Goal: Information Seeking & Learning: Learn about a topic

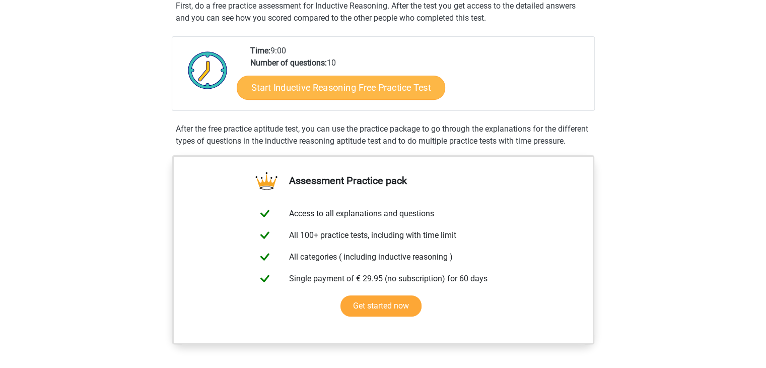
scroll to position [197, 0]
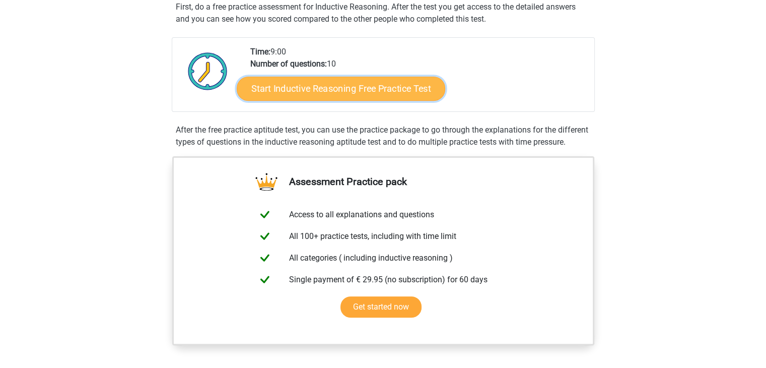
click at [342, 95] on link "Start Inductive Reasoning Free Practice Test" at bounding box center [341, 88] width 209 height 24
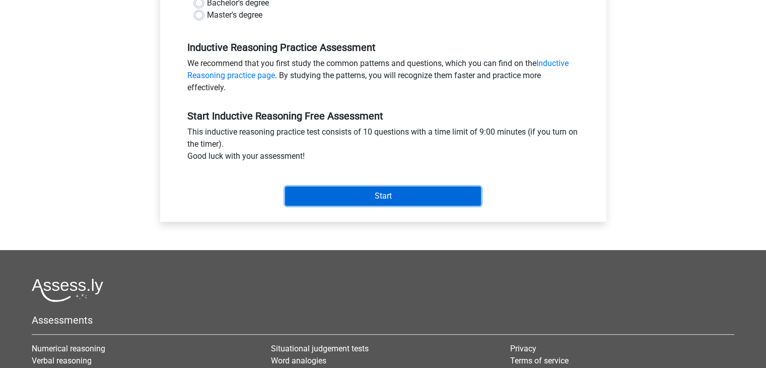
click at [364, 203] on input "Start" at bounding box center [383, 195] width 196 height 19
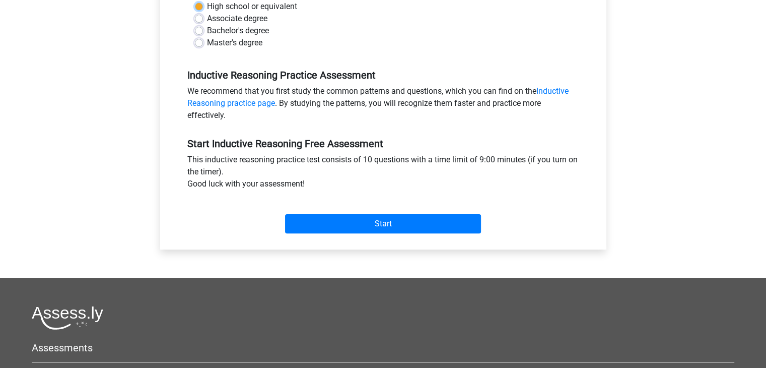
scroll to position [111, 0]
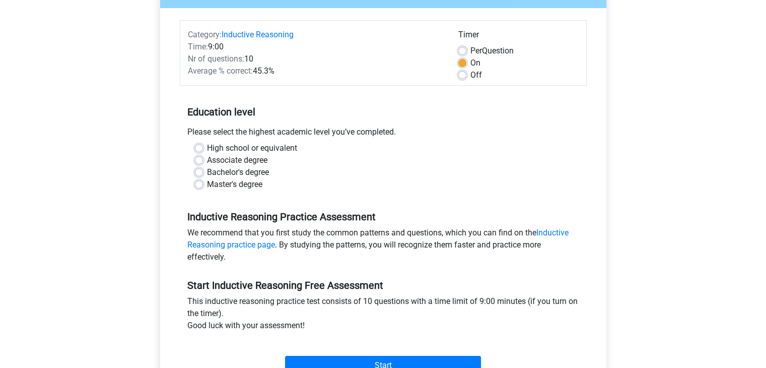
click at [218, 111] on h5 "Education level" at bounding box center [383, 112] width 392 height 20
click at [207, 170] on label "Bachelor's degree" at bounding box center [238, 172] width 62 height 12
click at [195, 170] on input "Bachelor's degree" at bounding box center [199, 171] width 8 height 10
radio input "true"
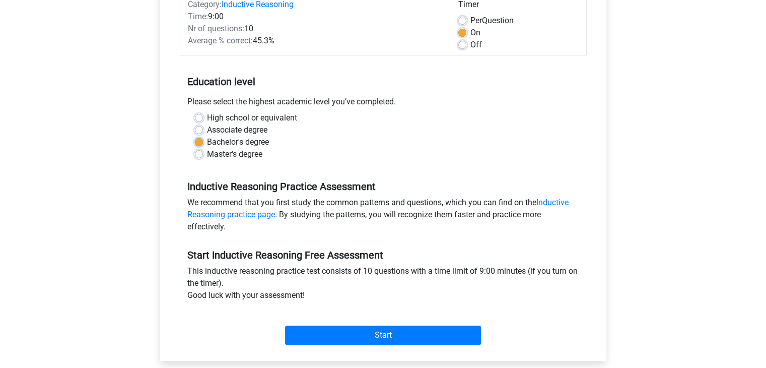
scroll to position [141, 0]
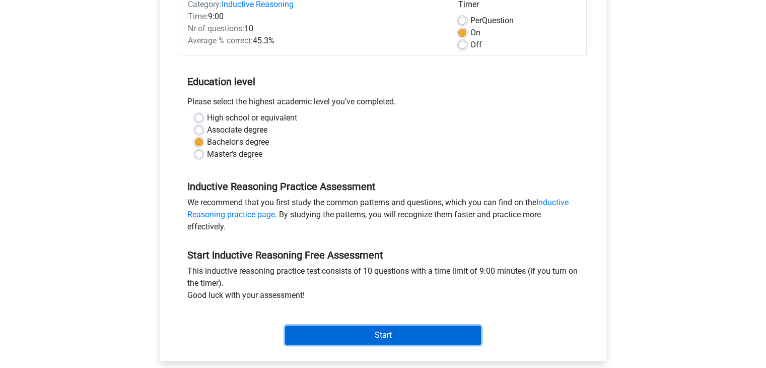
click at [325, 331] on input "Start" at bounding box center [383, 334] width 196 height 19
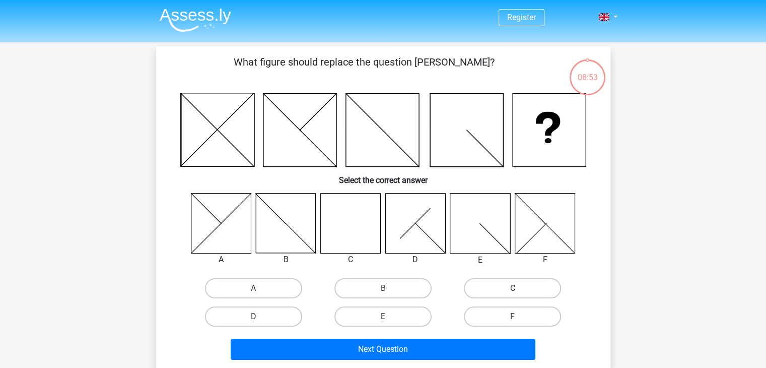
click at [480, 288] on label "C" at bounding box center [512, 288] width 97 height 20
click at [513, 288] on input "C" at bounding box center [516, 291] width 7 height 7
radio input "true"
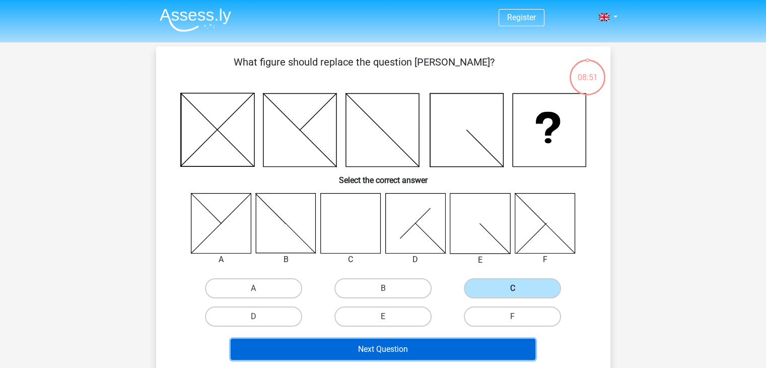
click at [376, 351] on button "Next Question" at bounding box center [383, 349] width 305 height 21
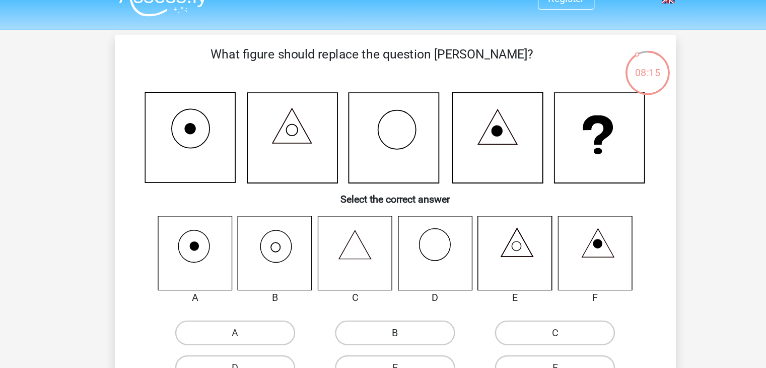
click at [366, 294] on label "B" at bounding box center [383, 288] width 97 height 20
click at [383, 294] on input "B" at bounding box center [386, 291] width 7 height 7
radio input "true"
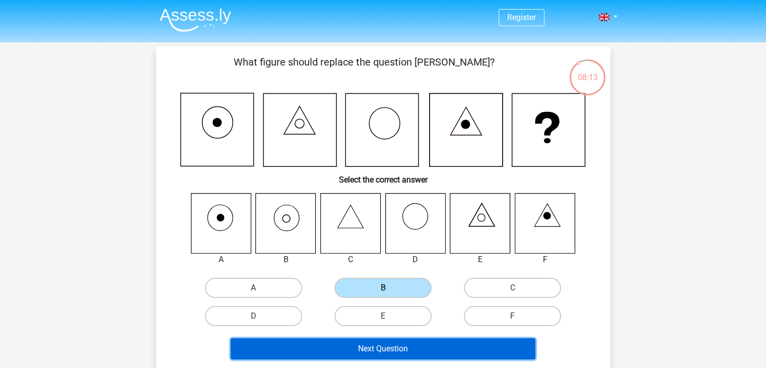
click at [417, 350] on button "Next Question" at bounding box center [383, 348] width 305 height 21
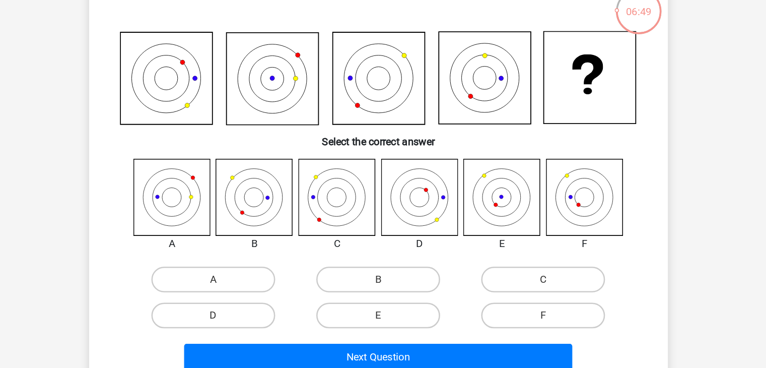
scroll to position [4, 0]
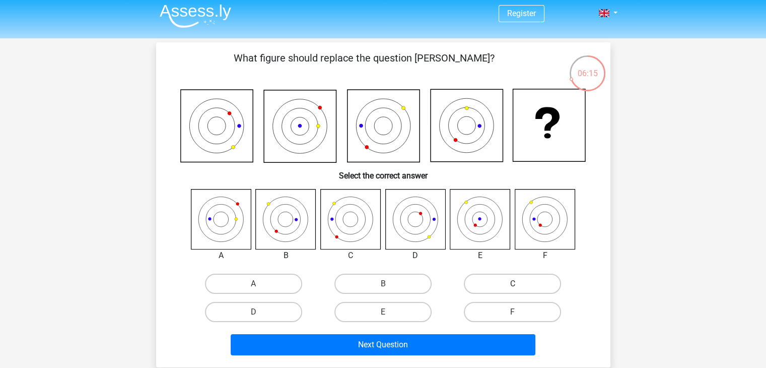
click at [474, 289] on label "C" at bounding box center [512, 284] width 97 height 20
click at [513, 289] on input "C" at bounding box center [516, 287] width 7 height 7
radio input "true"
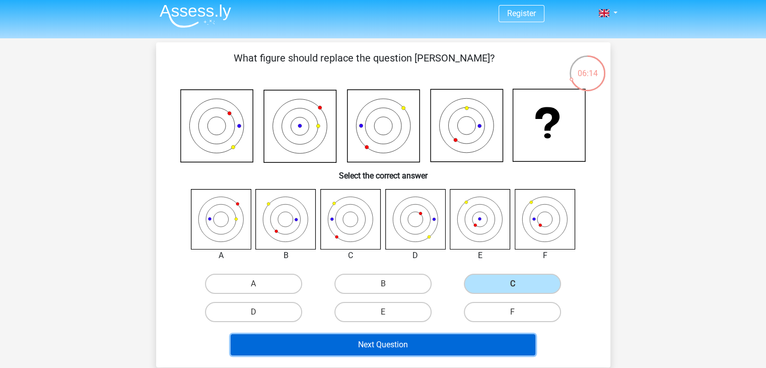
click at [466, 337] on button "Next Question" at bounding box center [383, 344] width 305 height 21
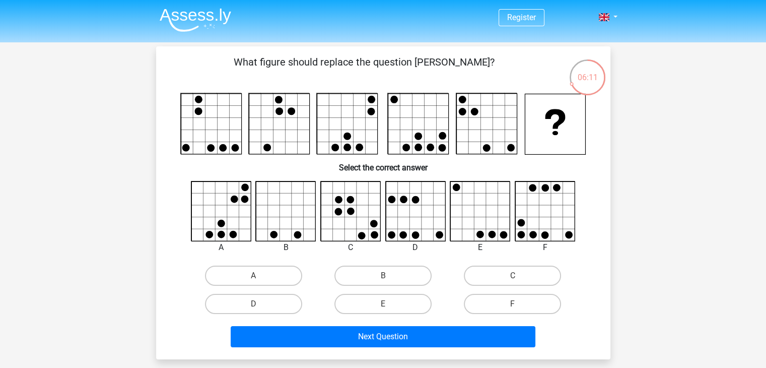
scroll to position [0, 0]
click at [486, 282] on label "C" at bounding box center [512, 276] width 97 height 20
click at [513, 282] on input "C" at bounding box center [516, 279] width 7 height 7
radio input "true"
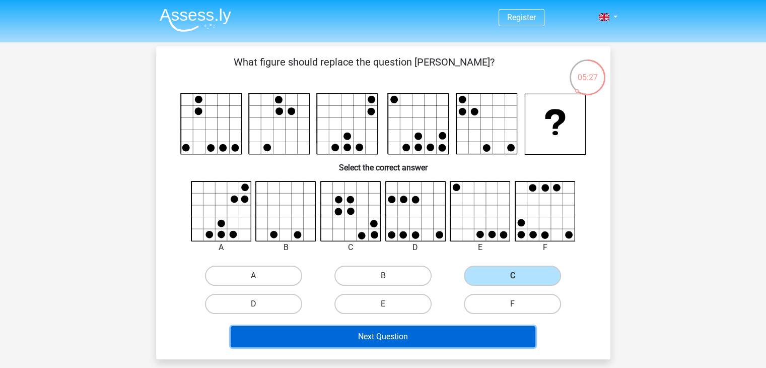
click at [396, 337] on button "Next Question" at bounding box center [383, 336] width 305 height 21
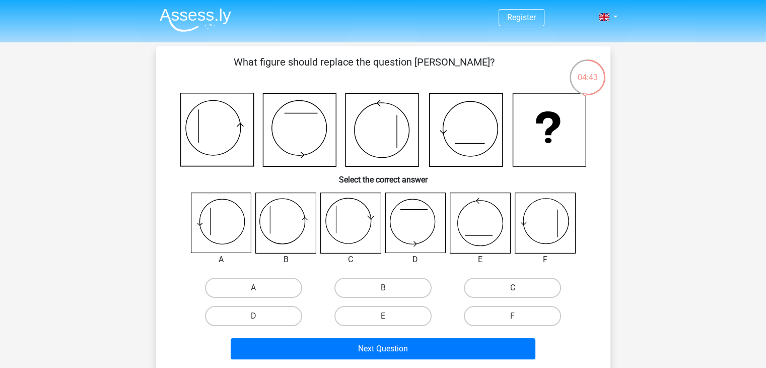
click at [506, 280] on label "C" at bounding box center [512, 288] width 97 height 20
click at [513, 288] on input "C" at bounding box center [516, 291] width 7 height 7
radio input "true"
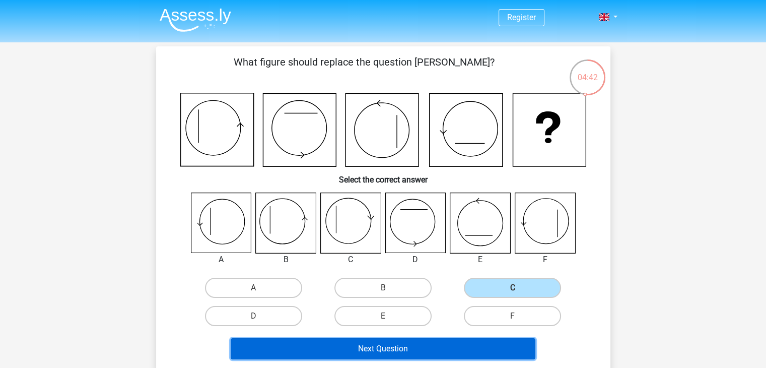
click at [464, 348] on button "Next Question" at bounding box center [383, 348] width 305 height 21
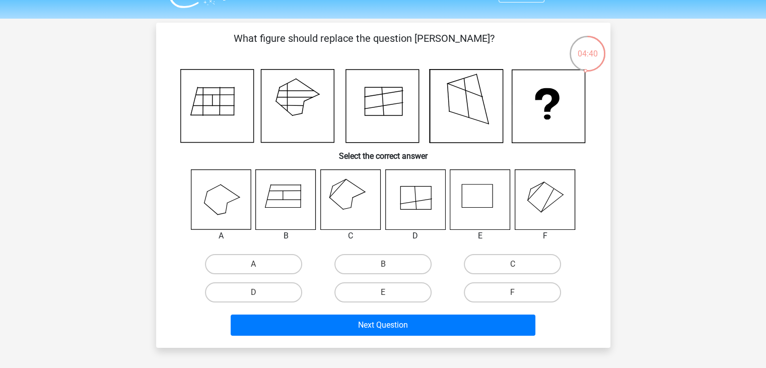
scroll to position [23, 0]
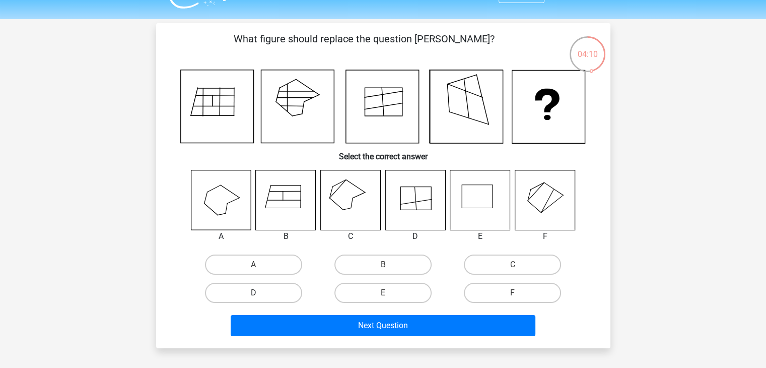
click at [257, 287] on label "D" at bounding box center [253, 293] width 97 height 20
click at [257, 293] on input "D" at bounding box center [256, 296] width 7 height 7
radio input "true"
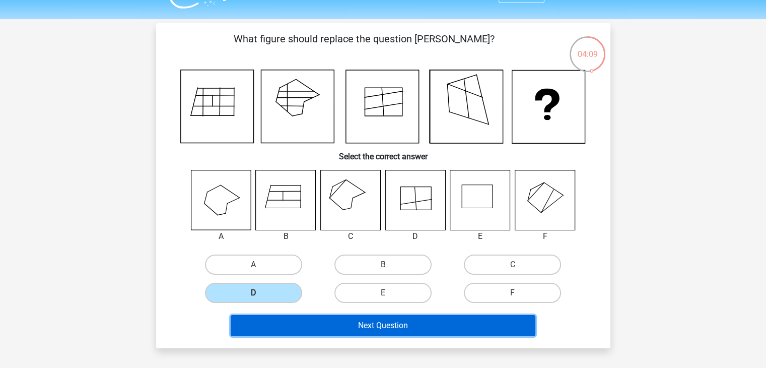
click at [352, 333] on button "Next Question" at bounding box center [383, 325] width 305 height 21
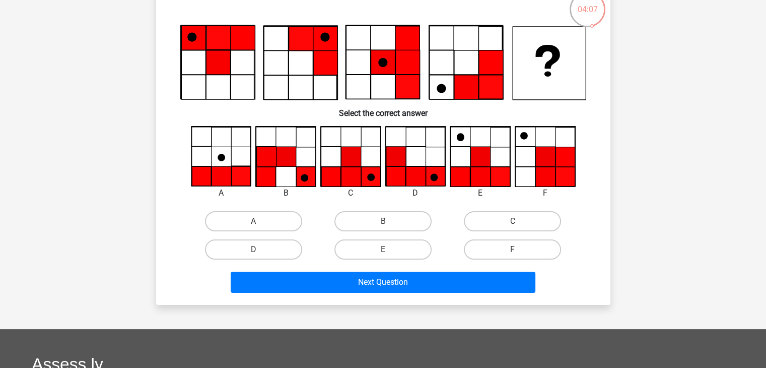
scroll to position [71, 0]
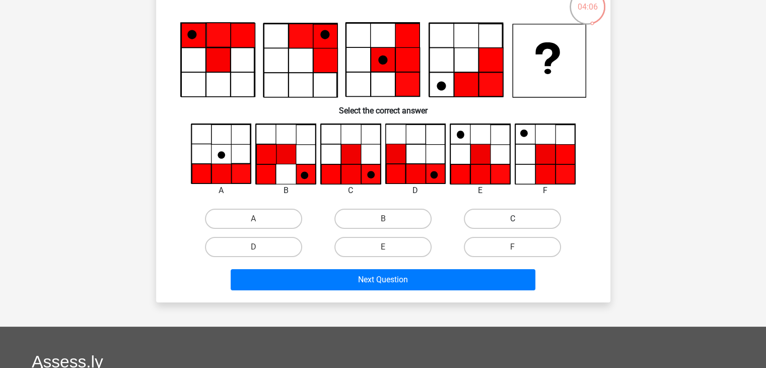
click at [495, 210] on label "C" at bounding box center [512, 219] width 97 height 20
click at [513, 219] on input "C" at bounding box center [516, 222] width 7 height 7
radio input "true"
click at [457, 266] on div "Next Question" at bounding box center [383, 277] width 422 height 33
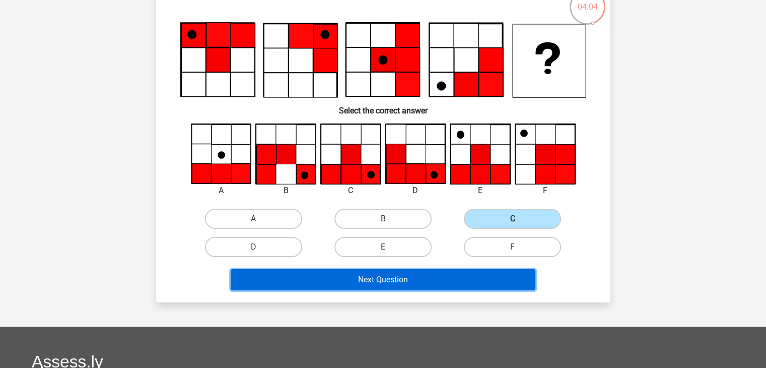
click at [457, 275] on button "Next Question" at bounding box center [383, 279] width 305 height 21
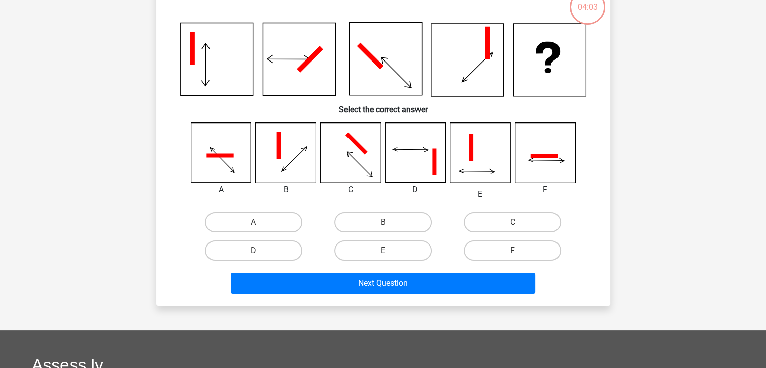
scroll to position [46, 0]
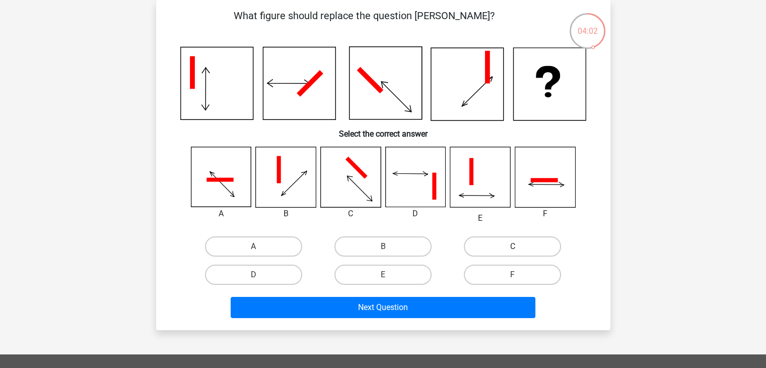
click at [500, 251] on label "C" at bounding box center [512, 246] width 97 height 20
click at [513, 251] on input "C" at bounding box center [516, 249] width 7 height 7
radio input "true"
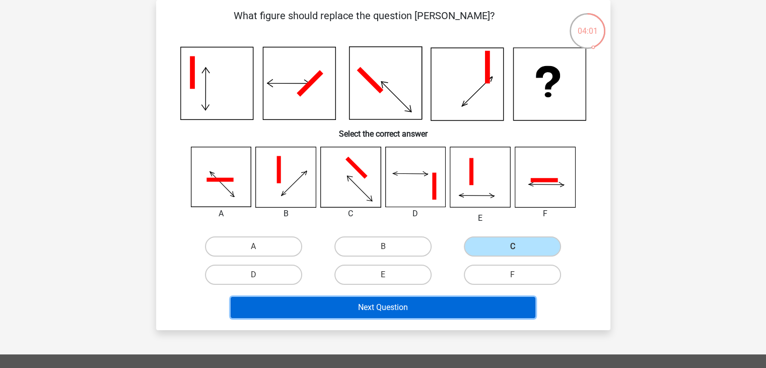
click at [473, 308] on button "Next Question" at bounding box center [383, 307] width 305 height 21
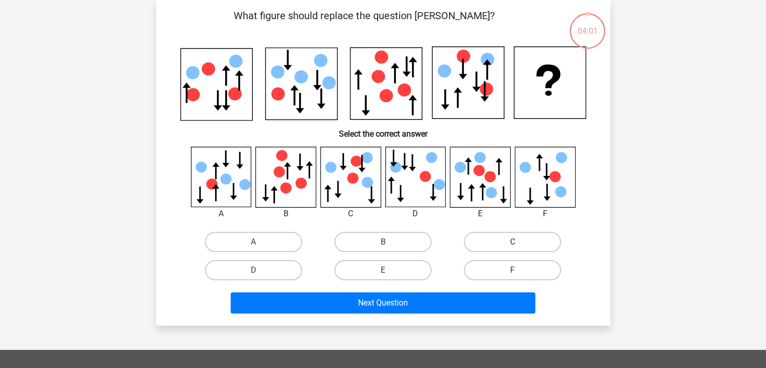
click at [490, 248] on label "C" at bounding box center [512, 242] width 97 height 20
click at [513, 248] on input "C" at bounding box center [516, 245] width 7 height 7
radio input "true"
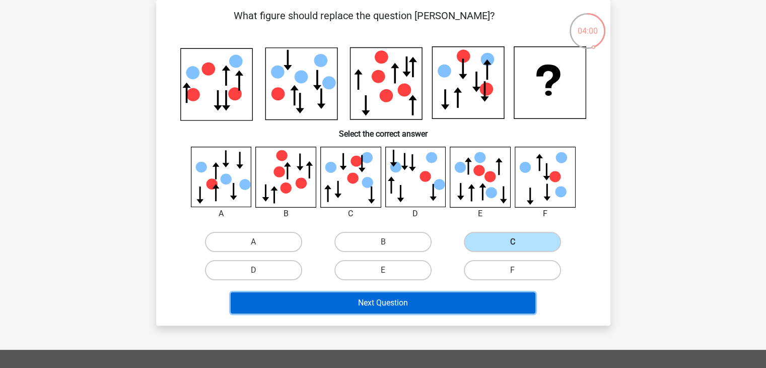
click at [482, 305] on button "Next Question" at bounding box center [383, 302] width 305 height 21
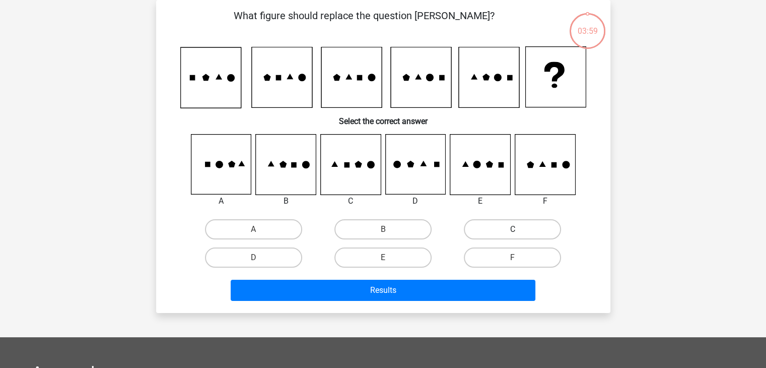
click at [504, 221] on label "C" at bounding box center [512, 229] width 97 height 20
click at [513, 229] on input "C" at bounding box center [516, 232] width 7 height 7
radio input "true"
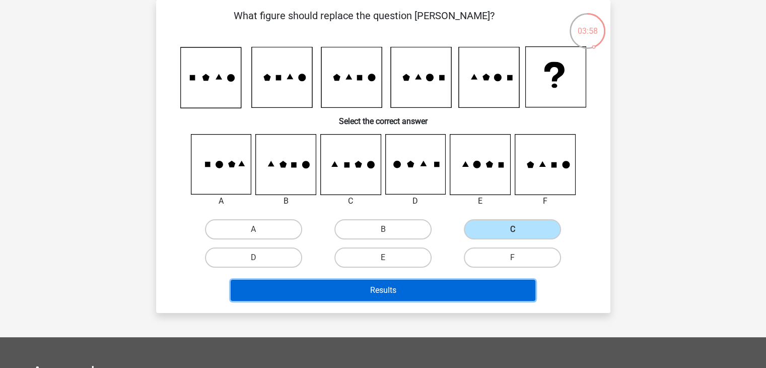
click at [487, 283] on button "Results" at bounding box center [383, 290] width 305 height 21
